Goal: Task Accomplishment & Management: Use online tool/utility

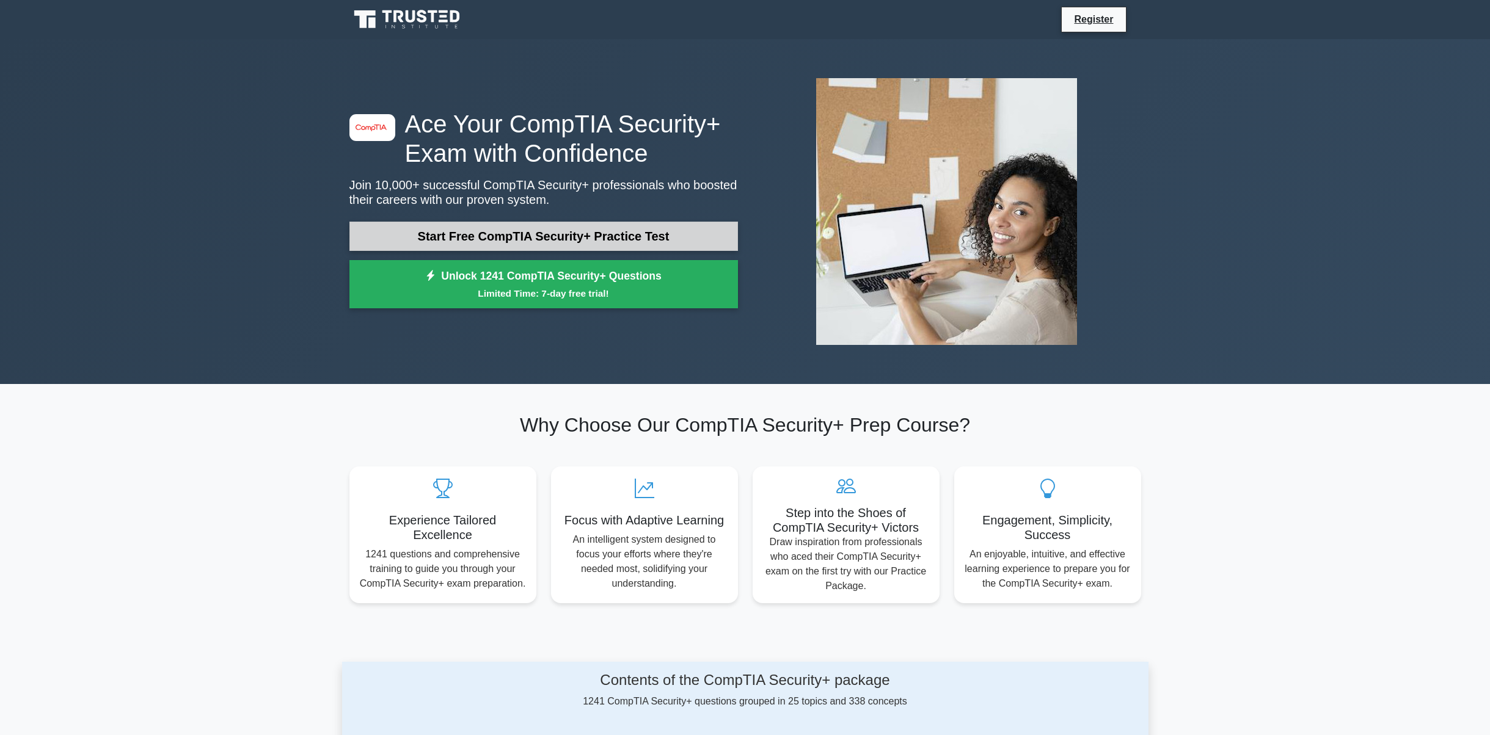
click at [561, 235] on link "Start Free CompTIA Security+ Practice Test" at bounding box center [543, 236] width 389 height 29
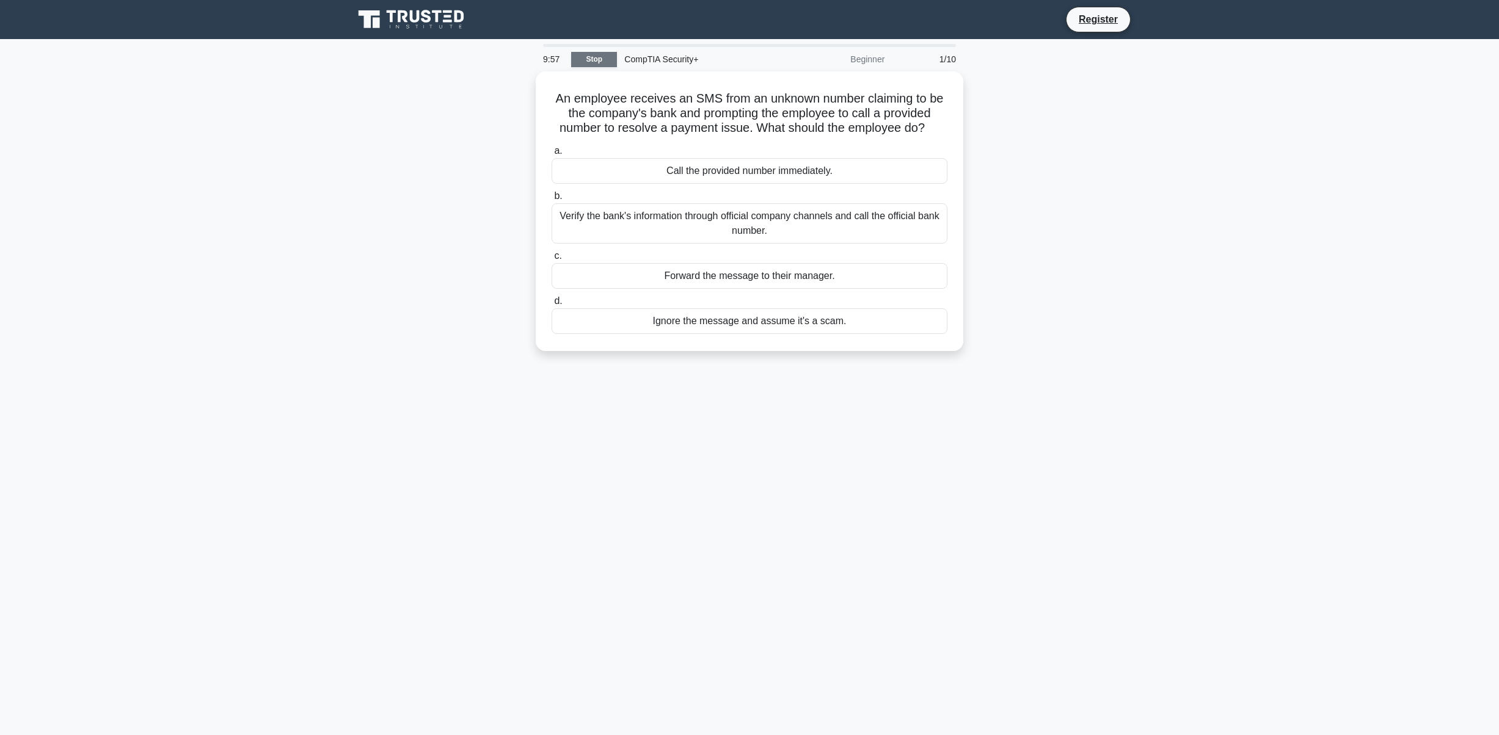
click at [602, 60] on link "Stop" at bounding box center [594, 59] width 46 height 15
